Goal: Task Accomplishment & Management: Complete application form

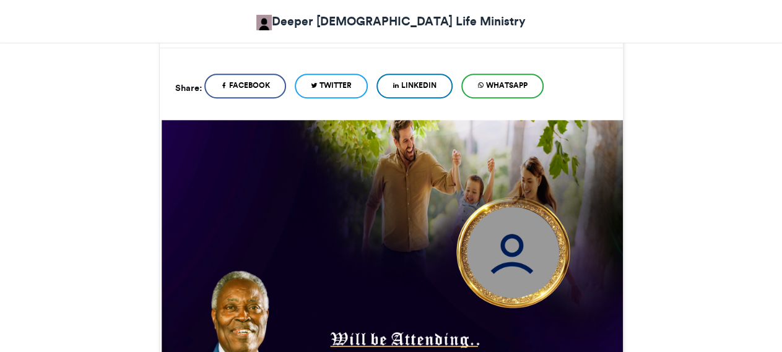
scroll to position [316, 0]
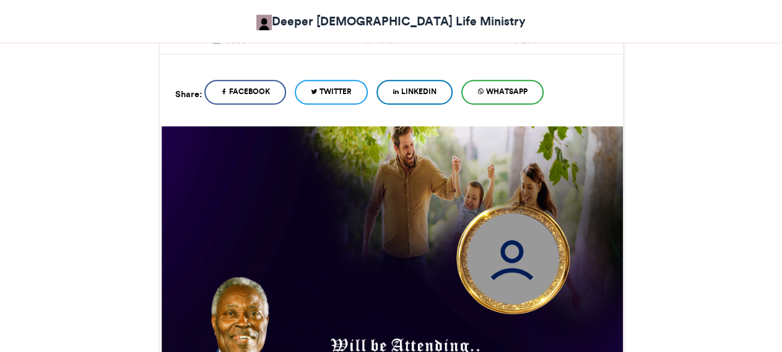
click at [515, 97] on span "WhatsApp" at bounding box center [506, 91] width 41 height 11
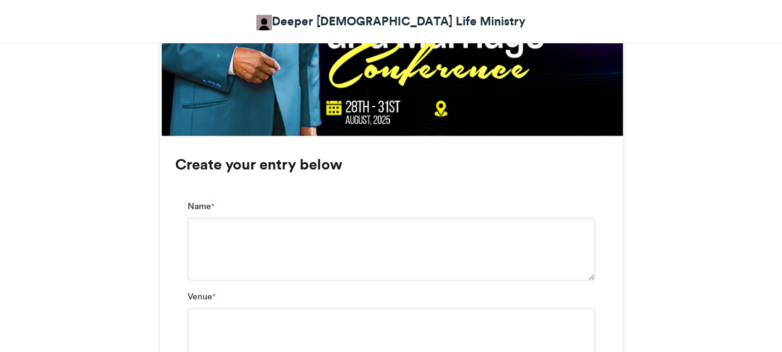
scroll to position [806, 0]
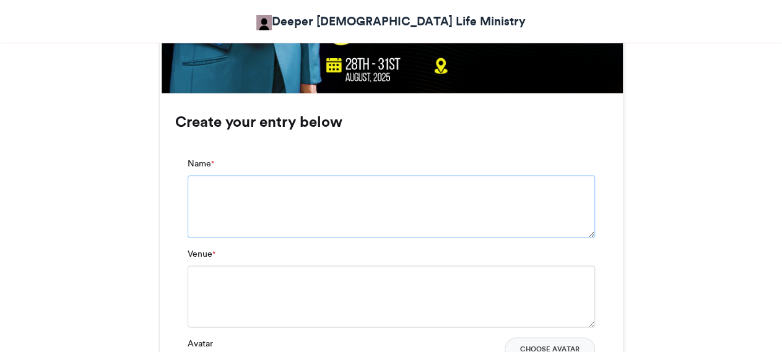
click at [361, 193] on textarea "Name *" at bounding box center [391, 206] width 407 height 62
type textarea "**"
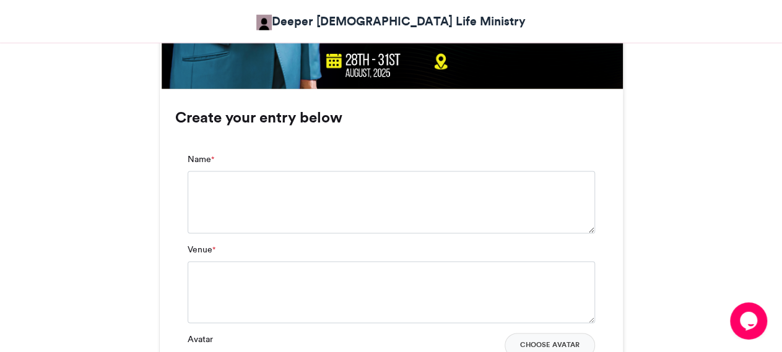
scroll to position [814, 0]
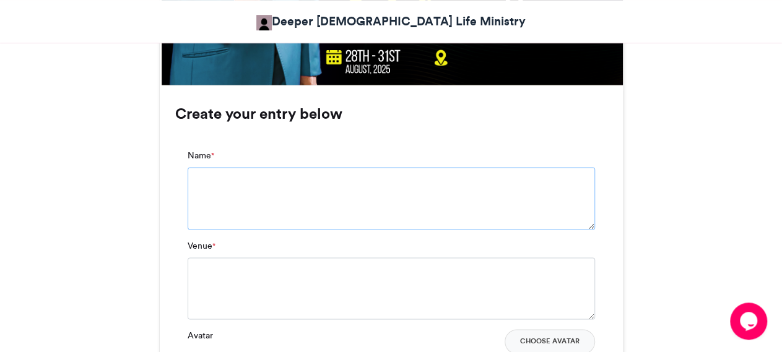
click at [330, 199] on textarea "Name *" at bounding box center [391, 198] width 407 height 62
type textarea "**********"
click at [269, 303] on textarea "Venue *" at bounding box center [391, 299] width 407 height 62
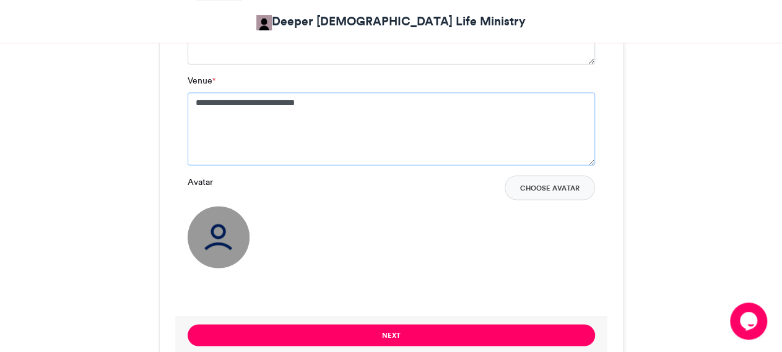
scroll to position [1012, 0]
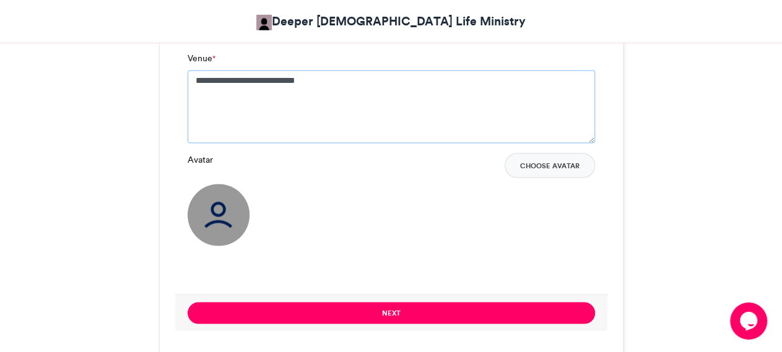
type textarea "**********"
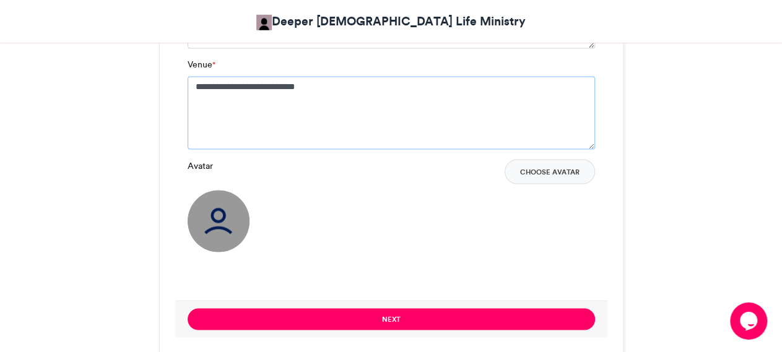
scroll to position [1034, 0]
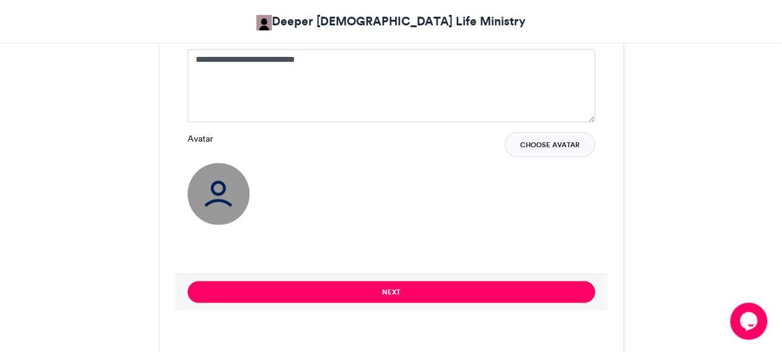
click at [551, 144] on button "Choose Avatar" at bounding box center [550, 144] width 90 height 25
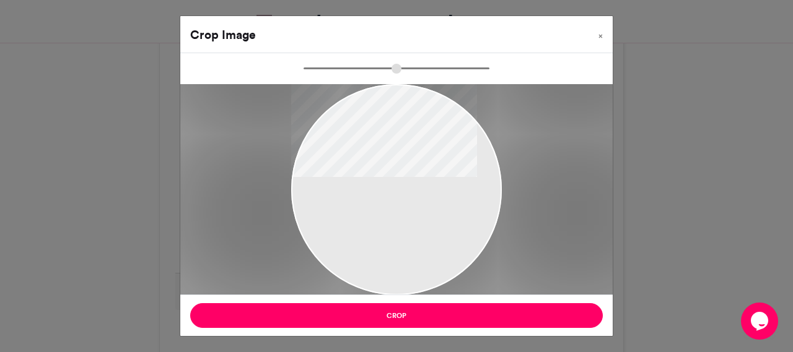
type input "******"
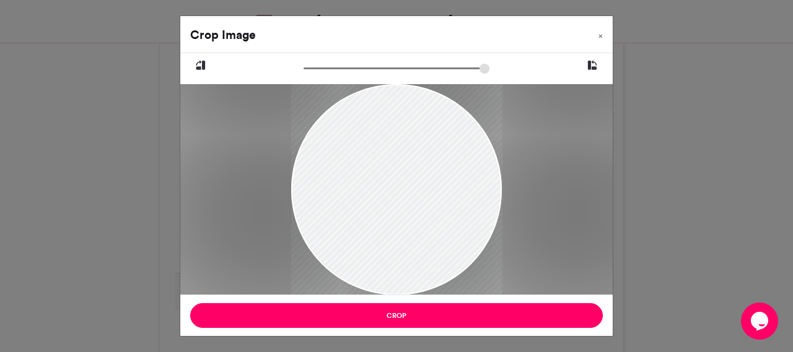
drag, startPoint x: 414, startPoint y: 259, endPoint x: 406, endPoint y: 276, distance: 17.7
click at [406, 276] on div at bounding box center [396, 206] width 211 height 254
click at [412, 278] on div at bounding box center [396, 202] width 211 height 254
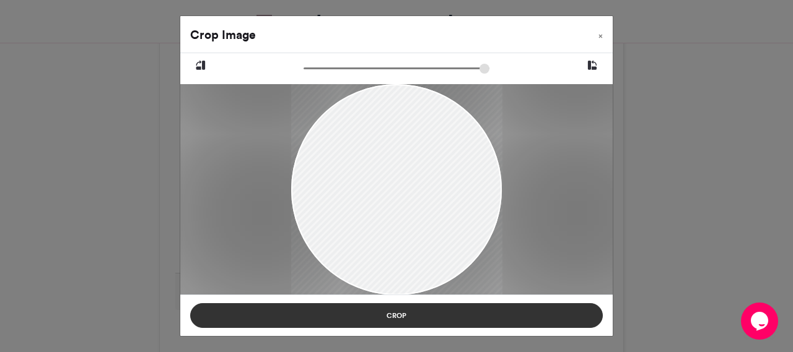
click at [412, 316] on button "Crop" at bounding box center [396, 315] width 412 height 25
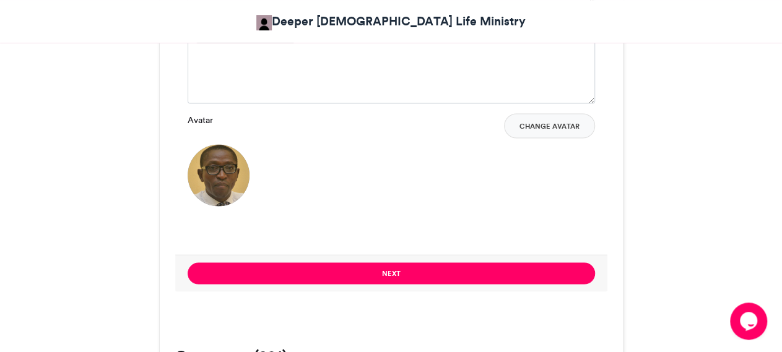
scroll to position [1099, 0]
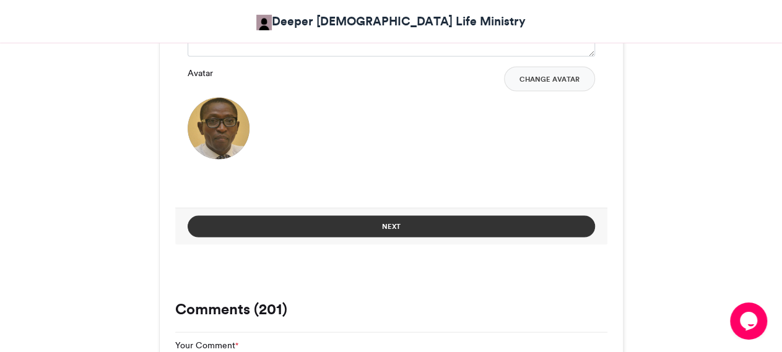
click at [543, 231] on button "Next" at bounding box center [391, 227] width 407 height 22
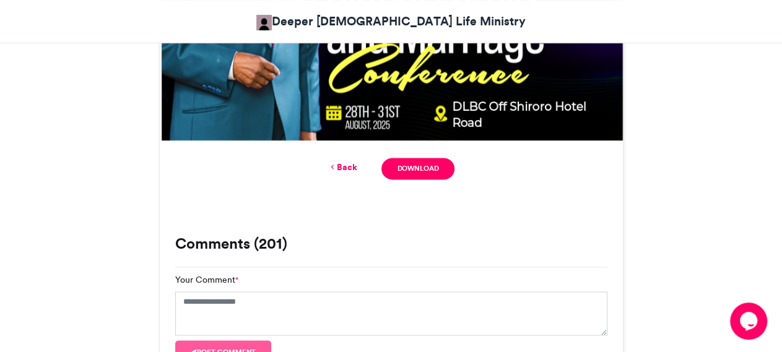
scroll to position [771, 0]
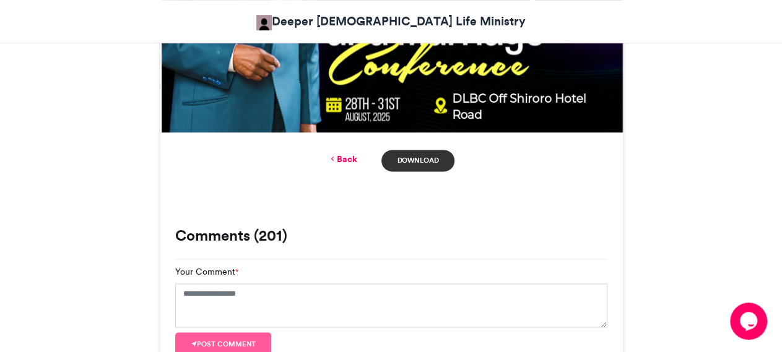
click at [423, 165] on link "Download" at bounding box center [417, 161] width 72 height 22
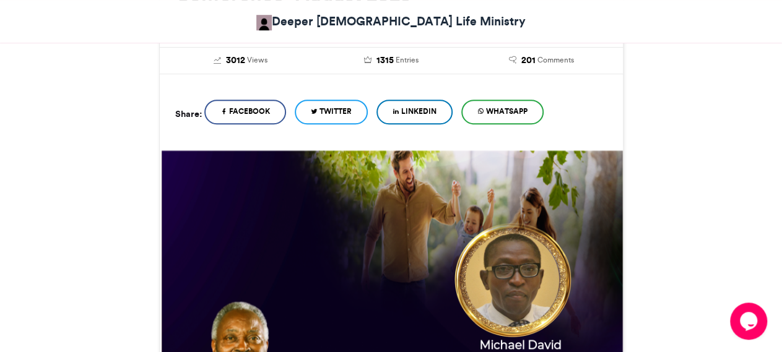
scroll to position [216, 0]
